Goal: Find specific page/section: Find specific page/section

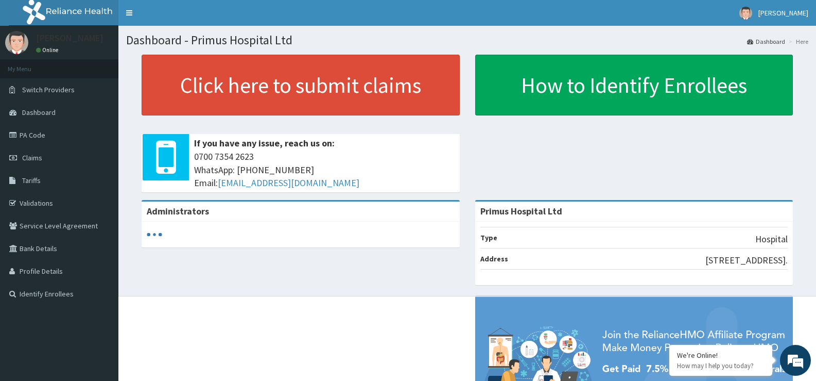
click at [27, 135] on link "PA Code" at bounding box center [59, 135] width 118 height 23
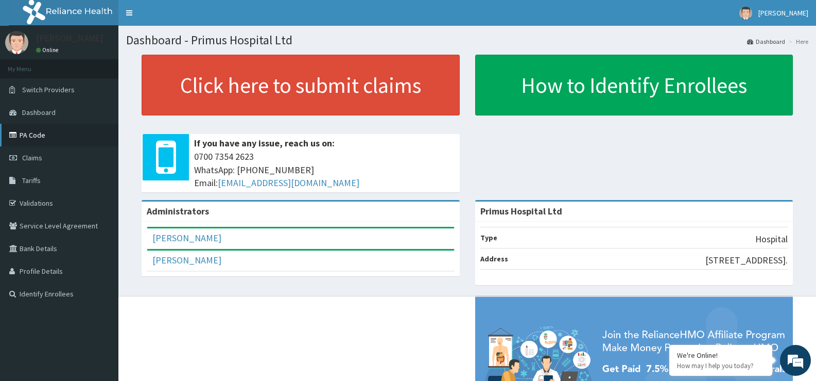
click at [33, 135] on link "PA Code" at bounding box center [59, 135] width 118 height 23
